Goal: Register for event/course

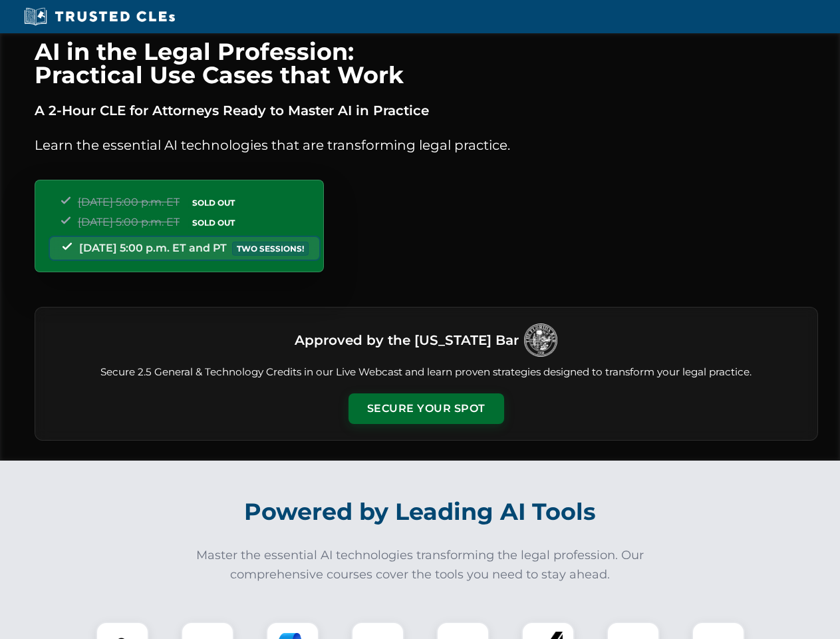
click at [426, 408] on button "Secure Your Spot" at bounding box center [427, 408] width 156 height 31
click at [122, 630] on img at bounding box center [122, 648] width 39 height 39
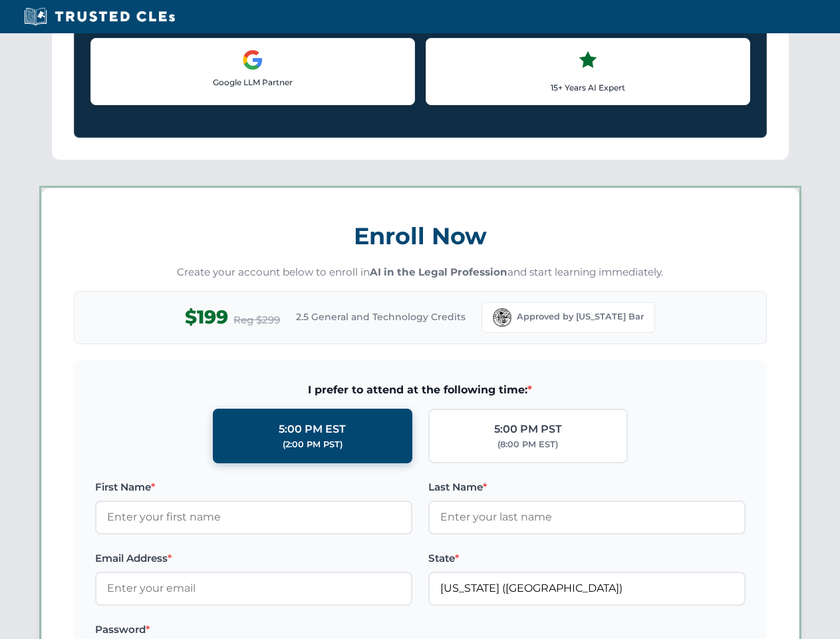
click at [293, 630] on label "Password *" at bounding box center [253, 629] width 317 height 16
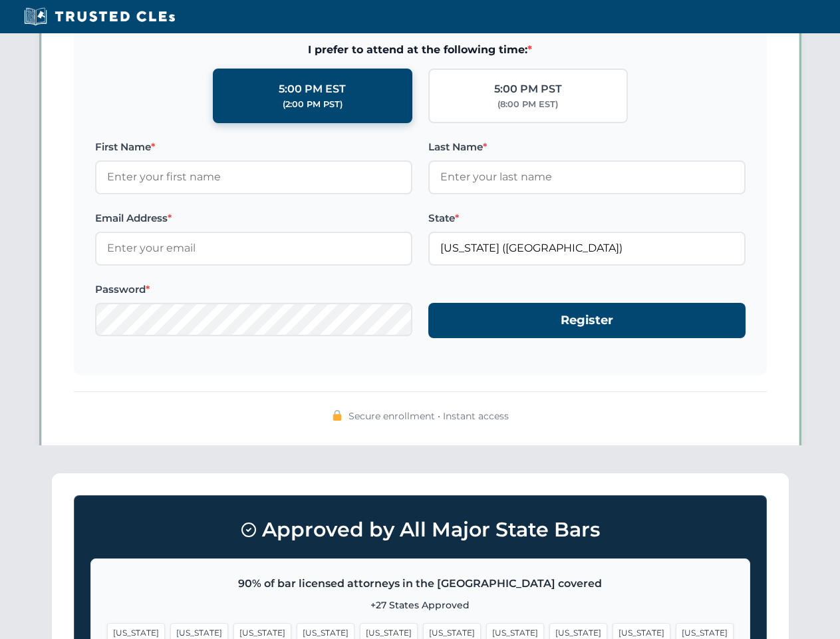
click at [613, 630] on span "[US_STATE]" at bounding box center [642, 632] width 58 height 19
